Goal: Find specific page/section: Find specific page/section

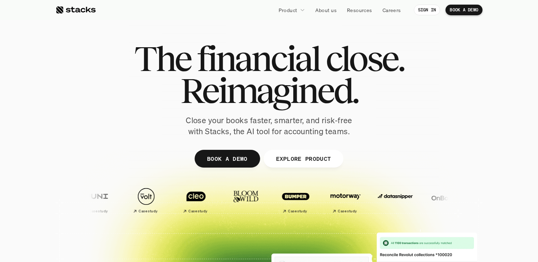
click at [63, 10] on div at bounding box center [75, 10] width 40 height 9
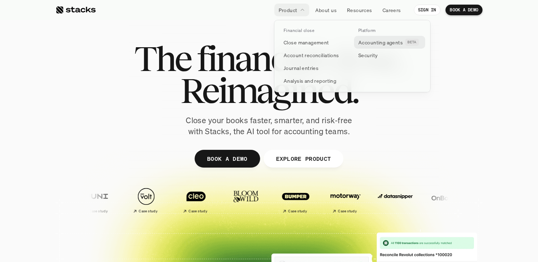
click at [386, 44] on p "Accounting agents" at bounding box center [380, 42] width 44 height 7
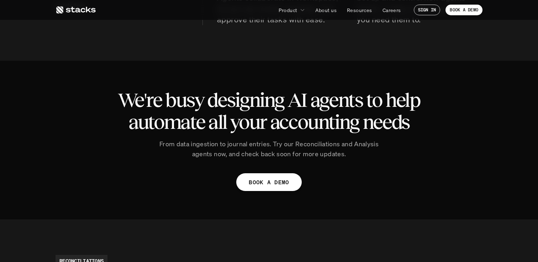
scroll to position [474, 0]
